Goal: Transaction & Acquisition: Purchase product/service

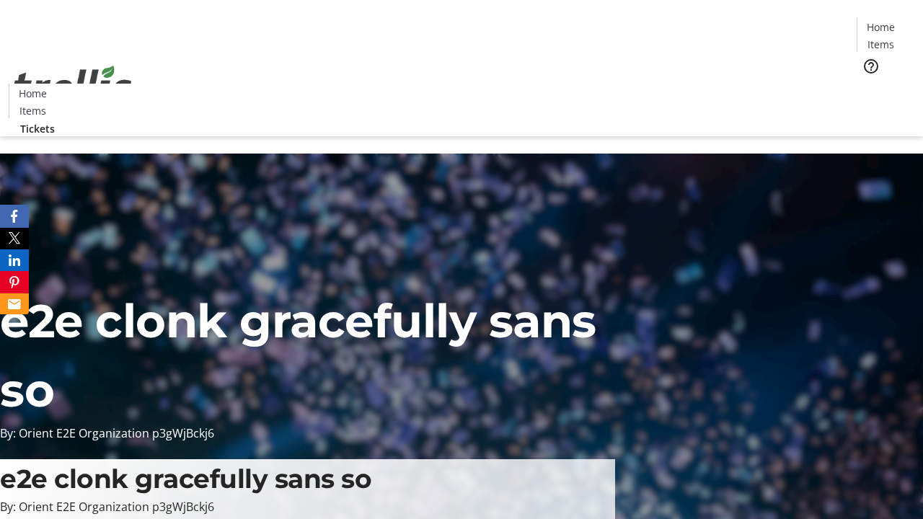
click at [868, 84] on span "Tickets" at bounding box center [885, 91] width 35 height 15
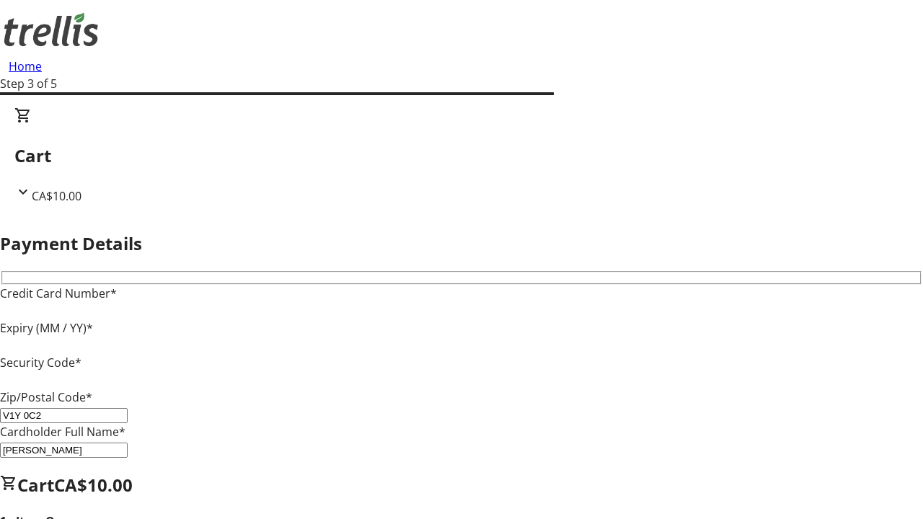
type input "V1Y 0C2"
